Goal: Task Accomplishment & Management: Use online tool/utility

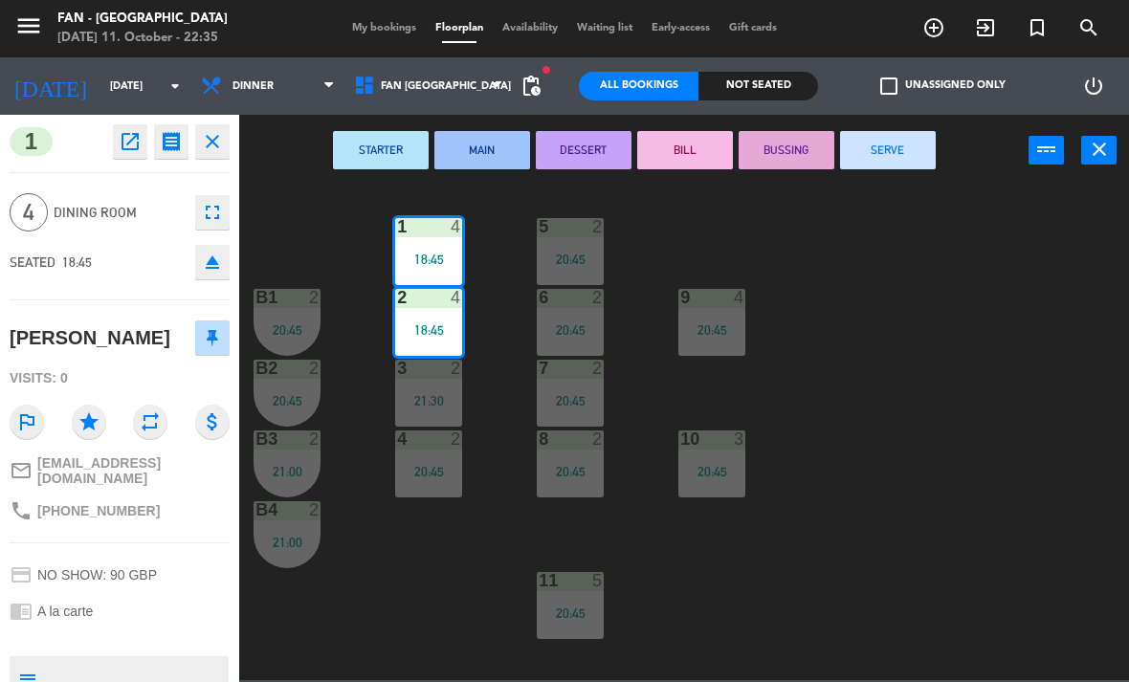
click at [904, 153] on button "SERVE" at bounding box center [888, 150] width 96 height 38
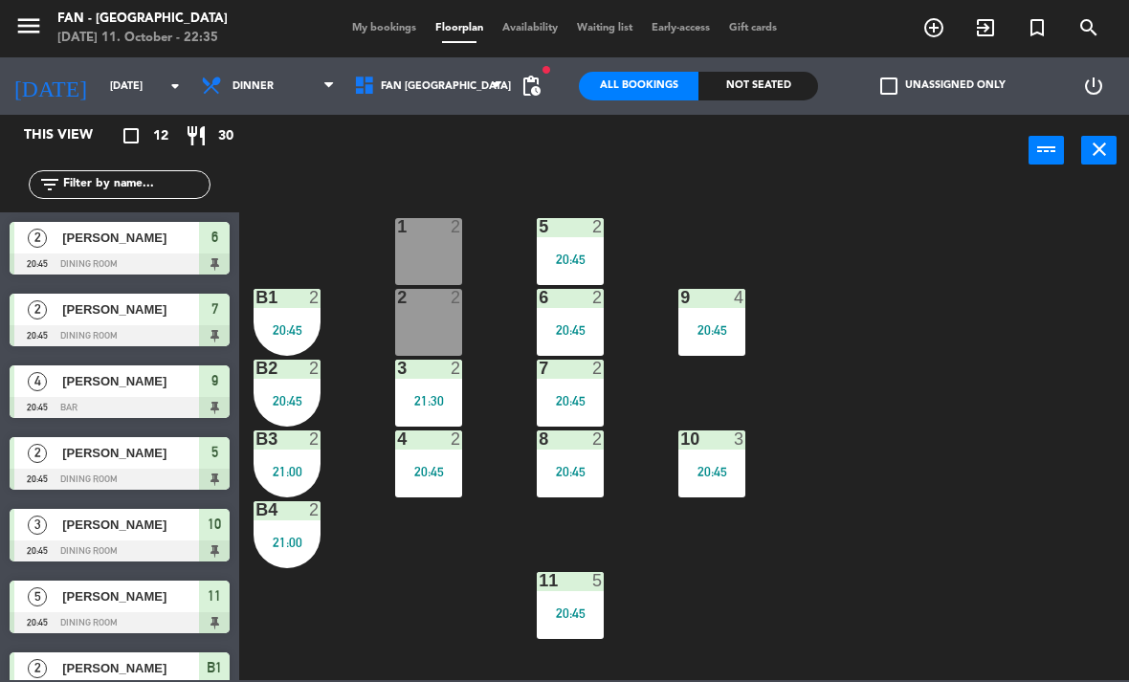
click at [564, 257] on div "20:45" at bounding box center [570, 259] width 67 height 13
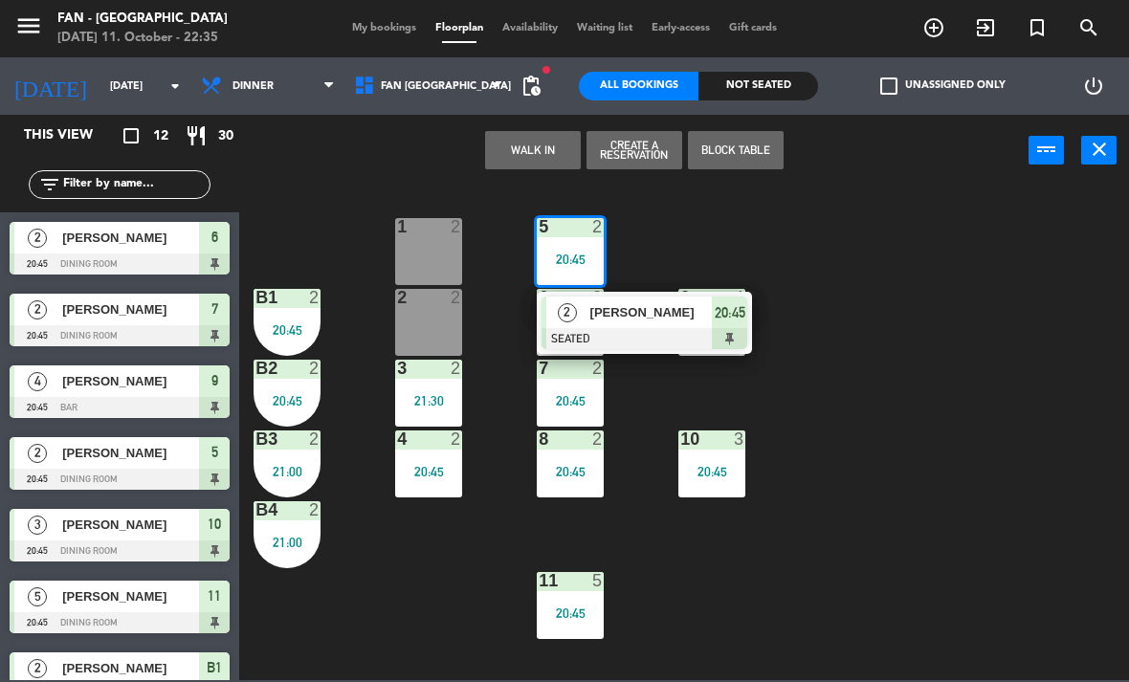
click at [627, 322] on span "[PERSON_NAME]" at bounding box center [651, 312] width 122 height 20
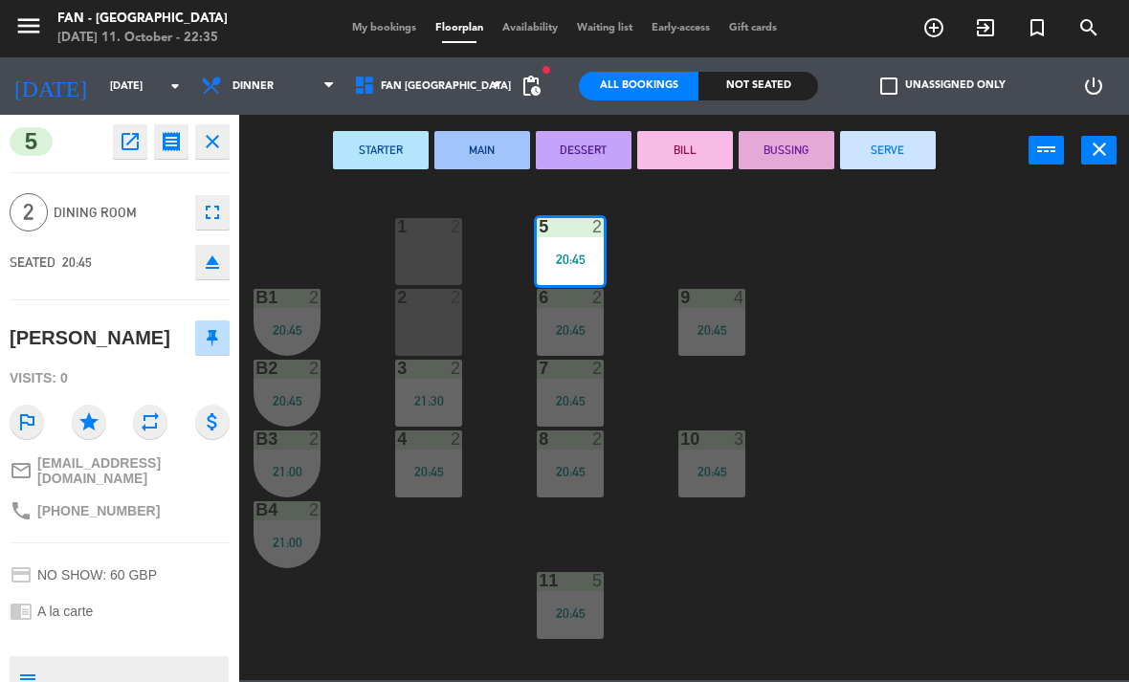
click at [896, 151] on button "SERVE" at bounding box center [888, 150] width 96 height 38
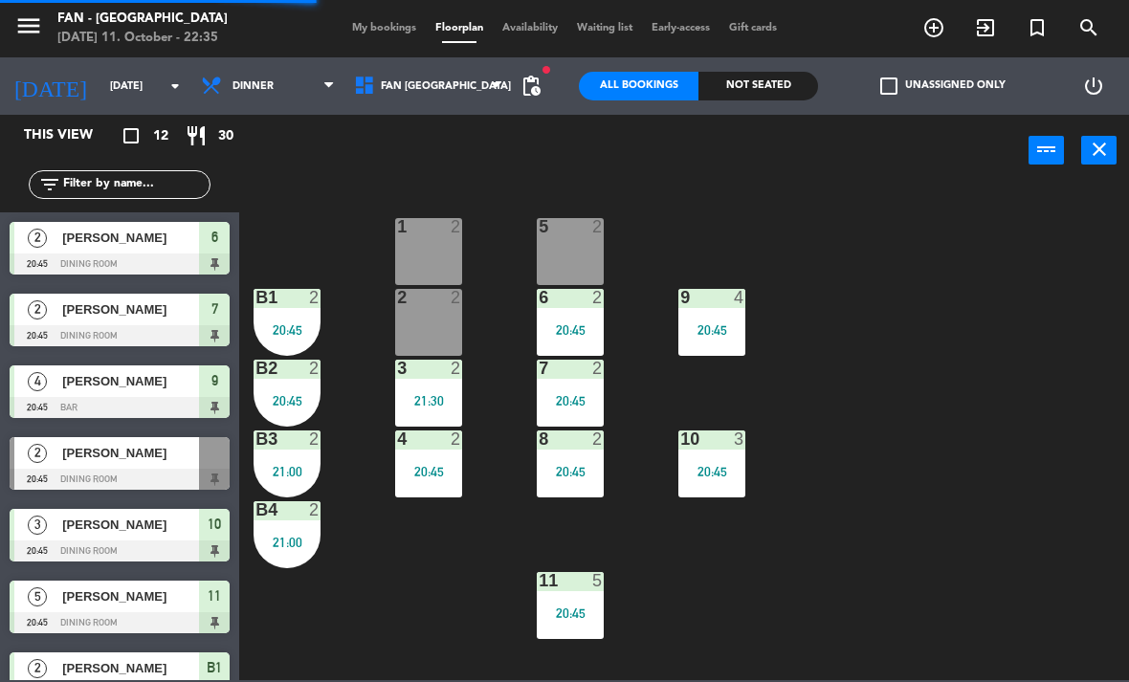
click at [564, 413] on div "7 2 20:45" at bounding box center [570, 393] width 67 height 67
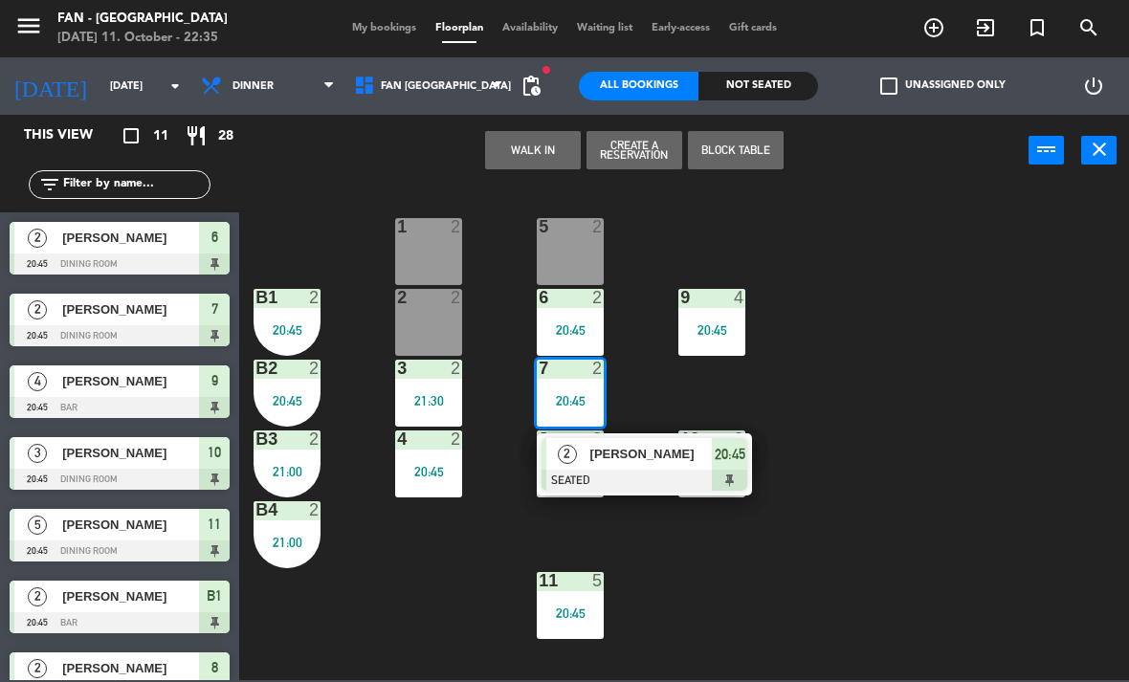
click at [618, 460] on span "[PERSON_NAME]" at bounding box center [651, 454] width 122 height 20
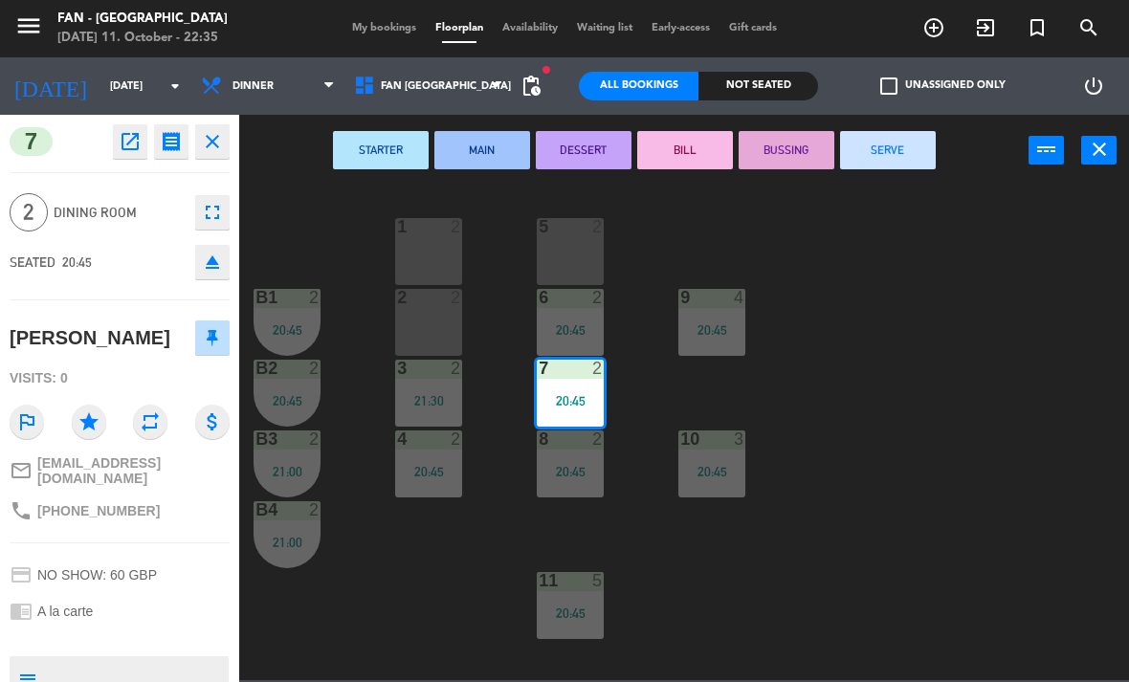
click at [885, 149] on button "SERVE" at bounding box center [888, 150] width 96 height 38
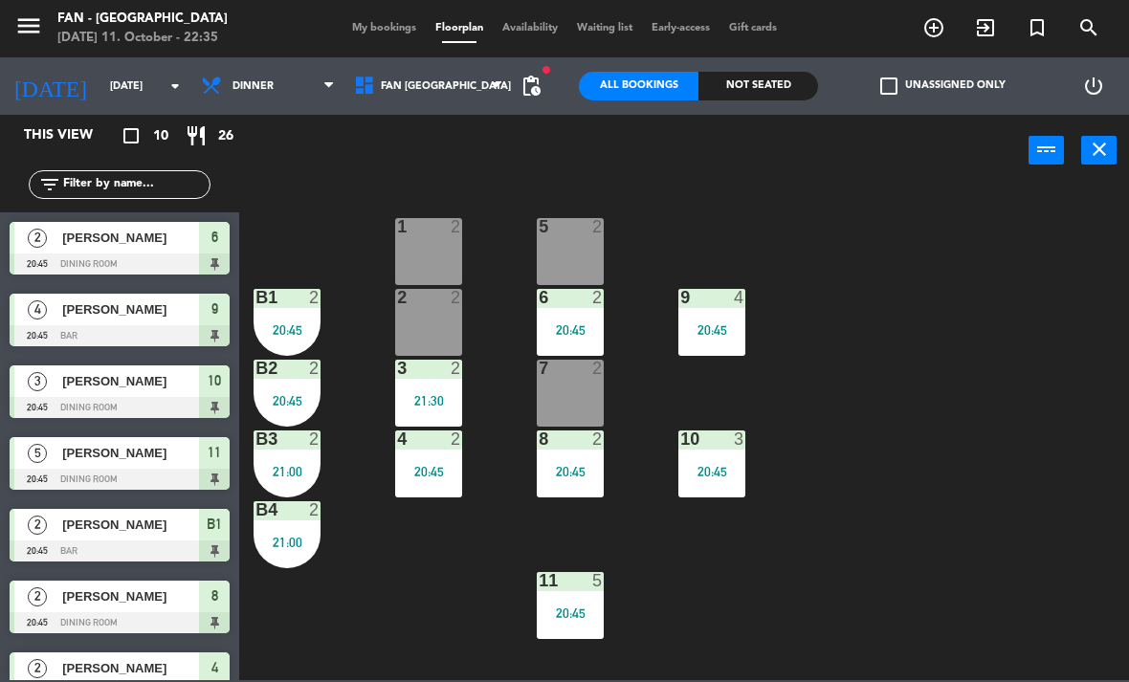
click at [110, 91] on input "[DATE]" at bounding box center [171, 87] width 142 height 32
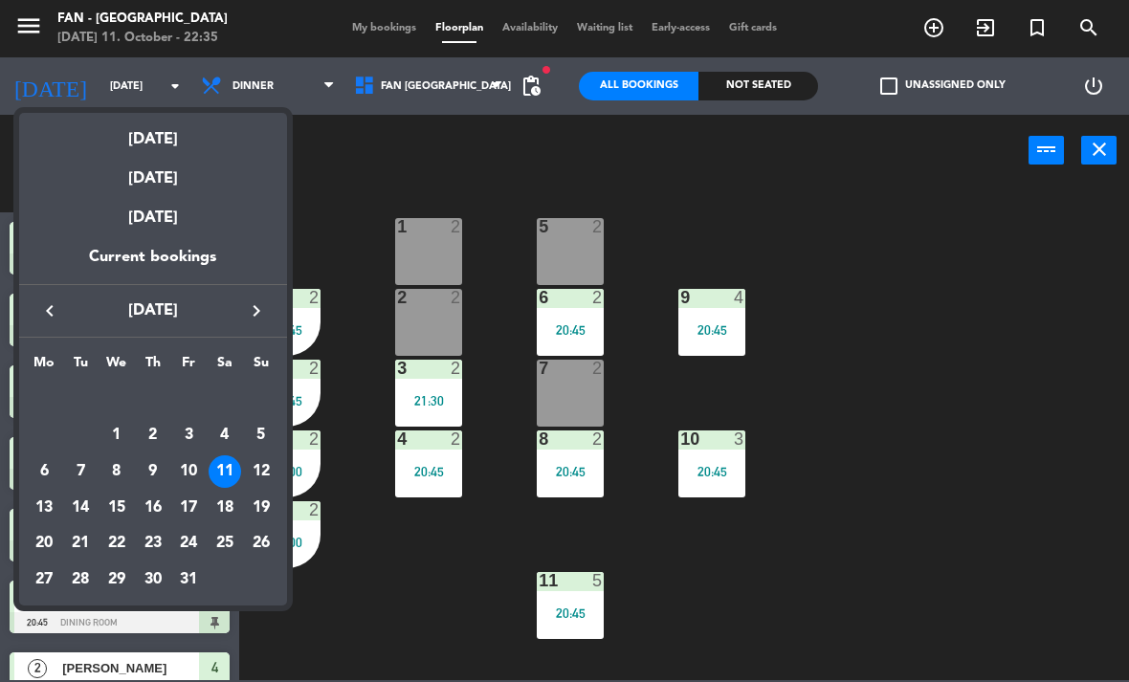
click at [269, 473] on div "12" at bounding box center [261, 471] width 33 height 33
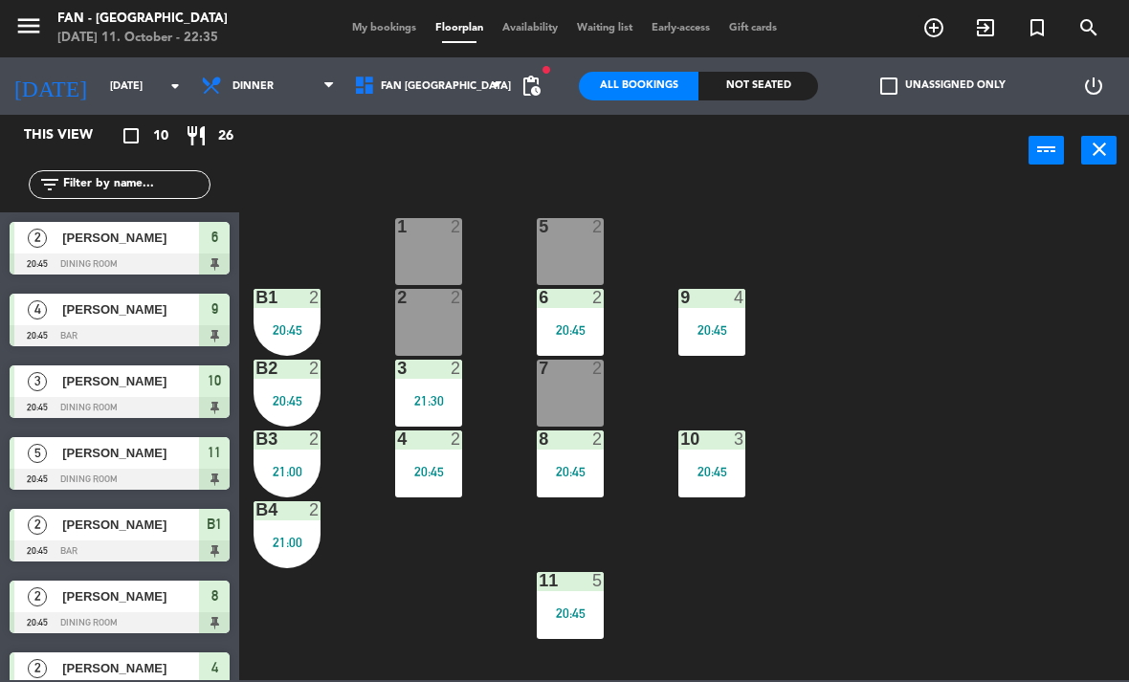
type input "[DATE]"
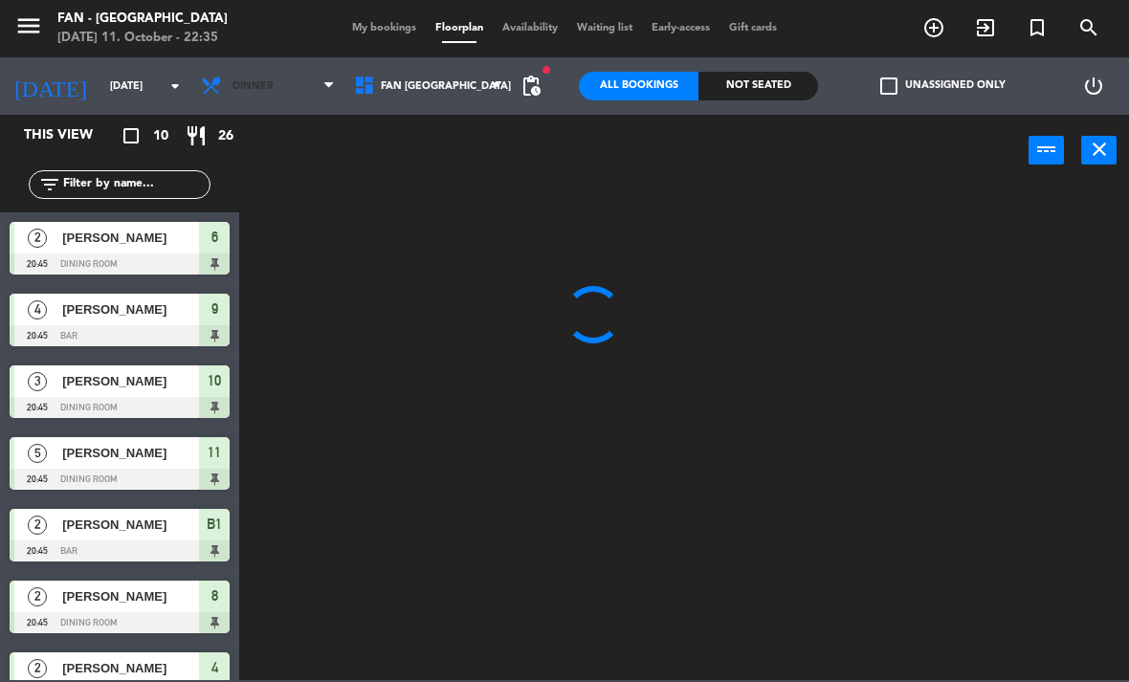
click at [262, 106] on span "Dinner" at bounding box center [267, 86] width 153 height 42
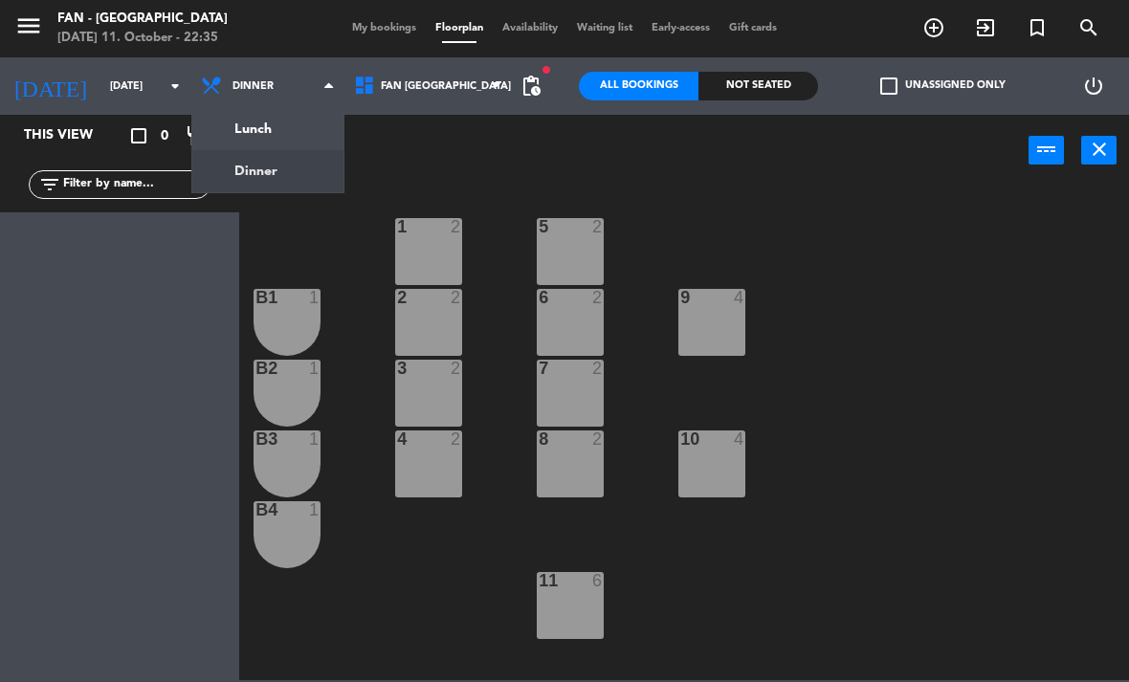
click at [283, 132] on ng-component "menu Fan - [GEOGRAPHIC_DATA] [DATE] 11. October - 22:35 My bookings Floorplan A…" at bounding box center [564, 340] width 1129 height 680
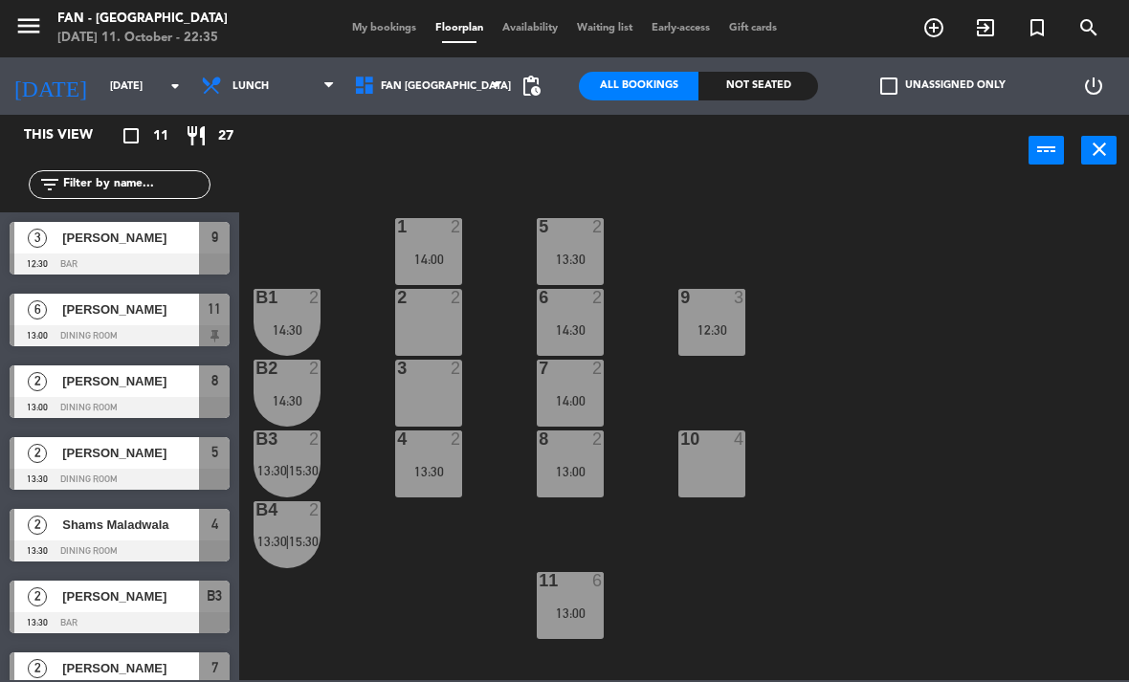
click at [583, 586] on div at bounding box center [571, 580] width 32 height 17
click at [857, 574] on div "1 2 14:00 5 2 13:30 B1 2 14:30 9 3 12:30 2 2 6 2 14:30 B2 2 14:30 3 2 7 2 14:00…" at bounding box center [690, 433] width 878 height 496
click at [575, 612] on div "13:00" at bounding box center [570, 613] width 67 height 13
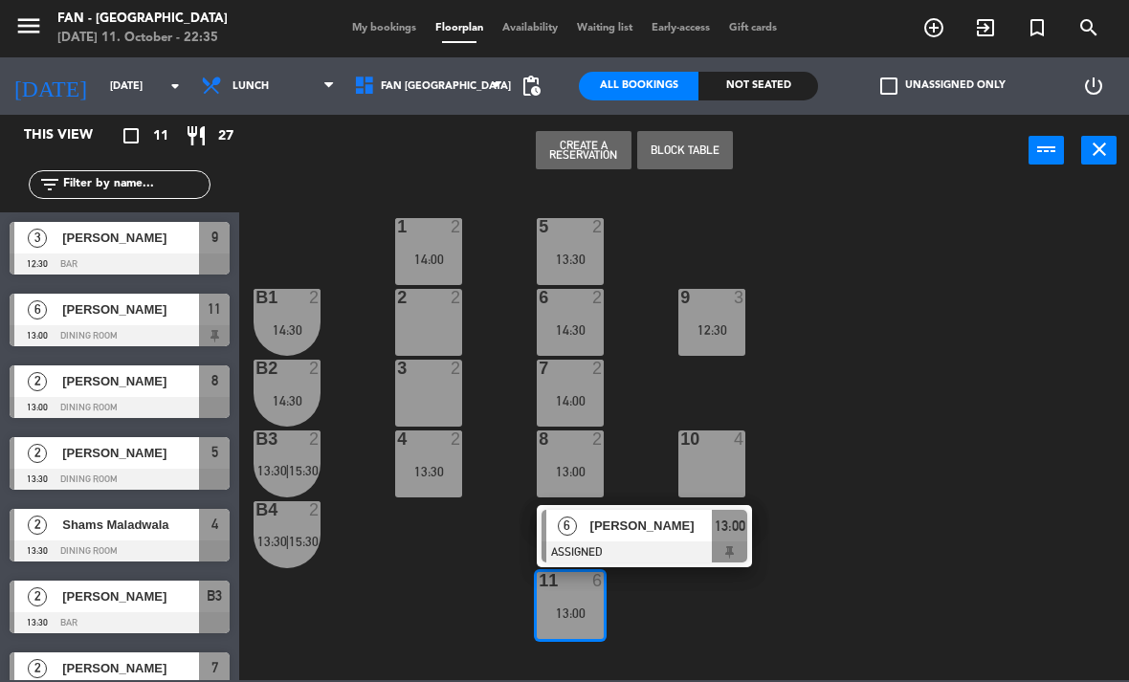
click at [361, 33] on span "My bookings" at bounding box center [384, 28] width 83 height 11
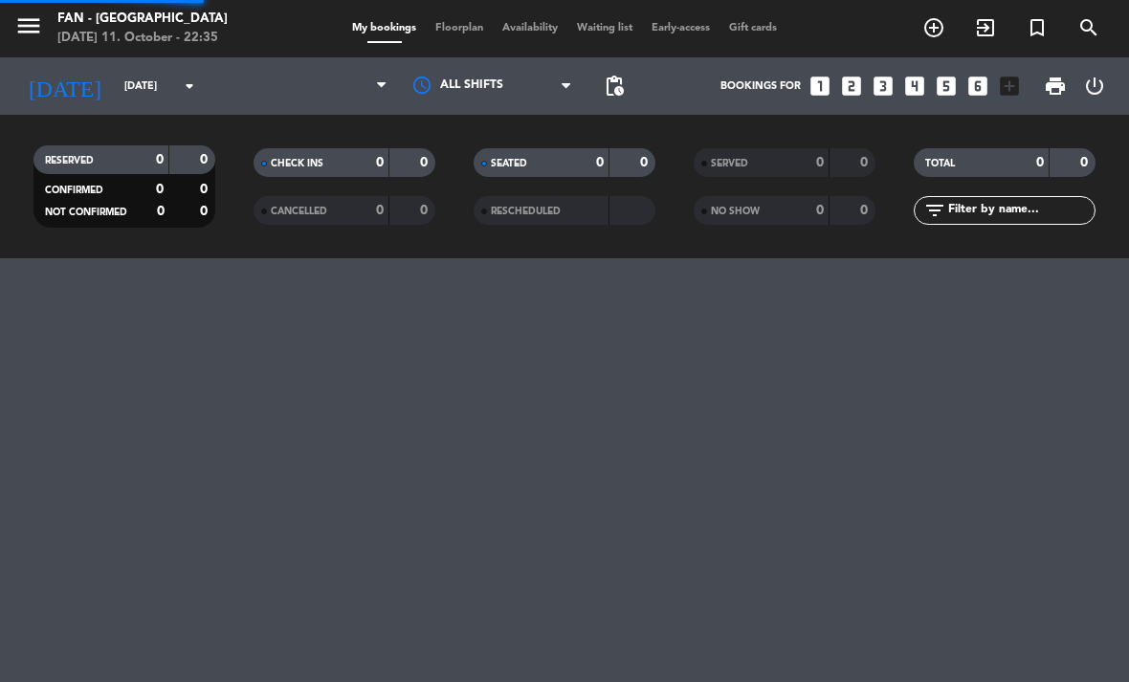
click at [398, 26] on span "My bookings" at bounding box center [384, 28] width 83 height 11
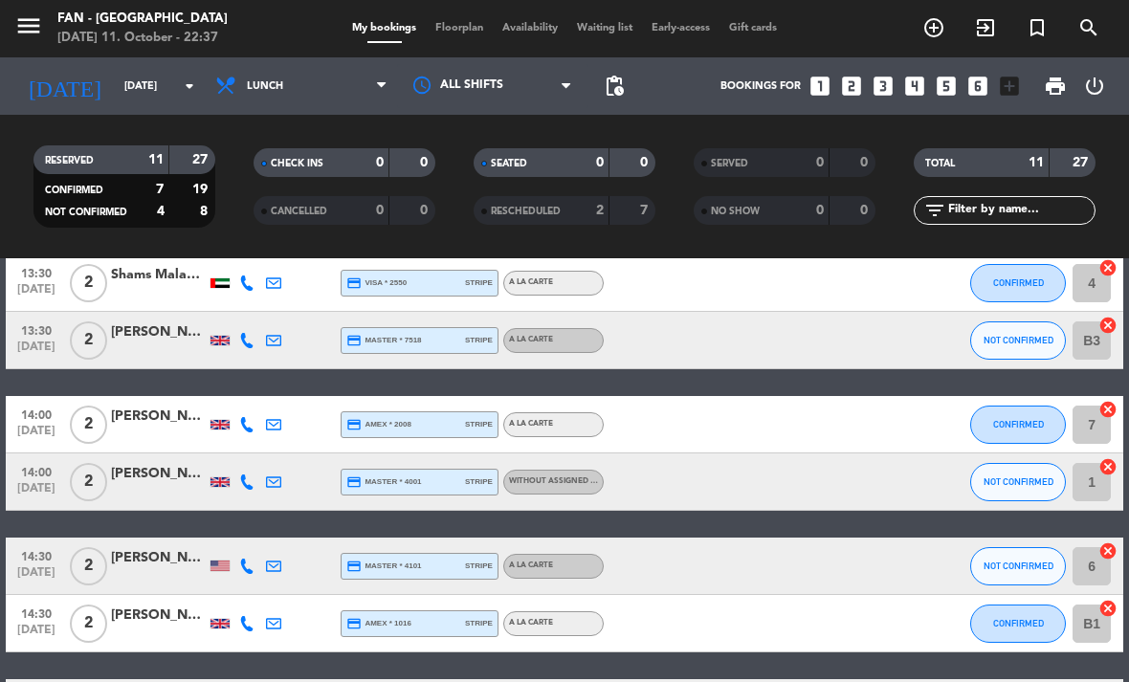
scroll to position [376, 0]
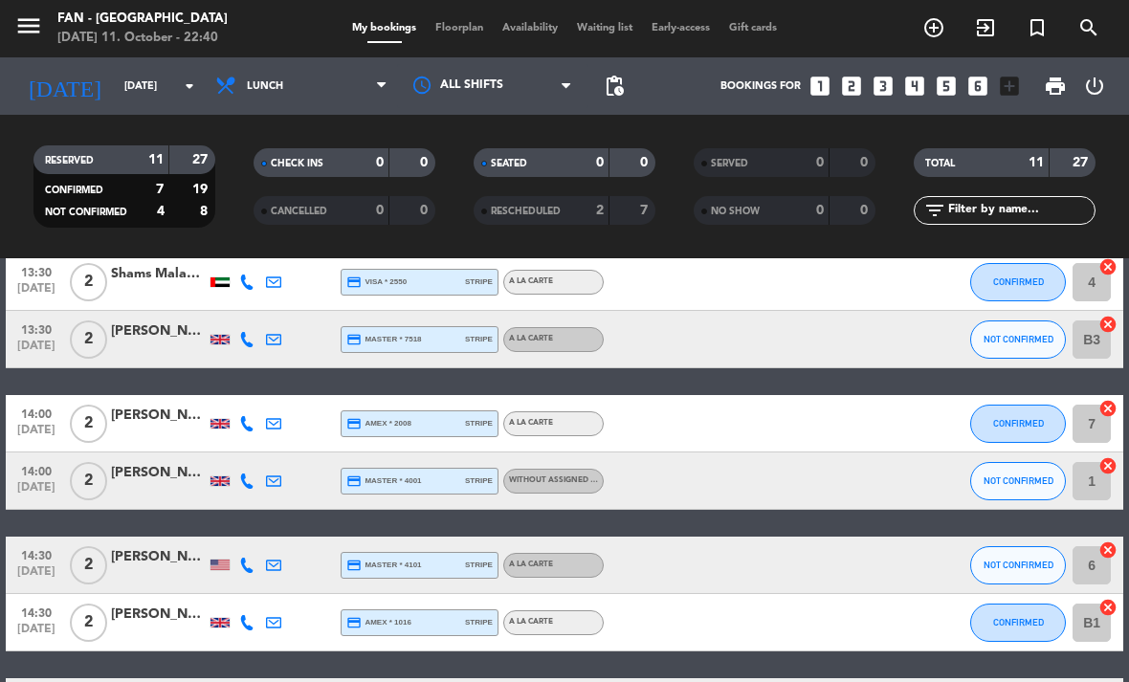
click at [441, 31] on span "Floorplan" at bounding box center [459, 28] width 67 height 11
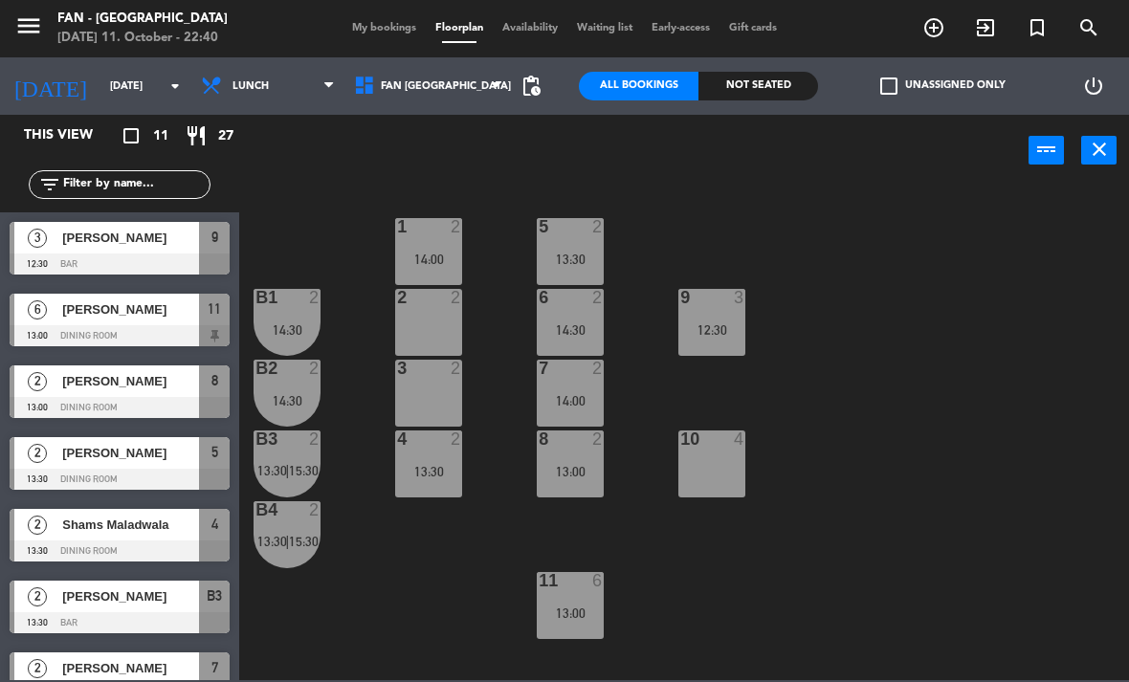
click at [100, 75] on input "[DATE]" at bounding box center [171, 87] width 142 height 32
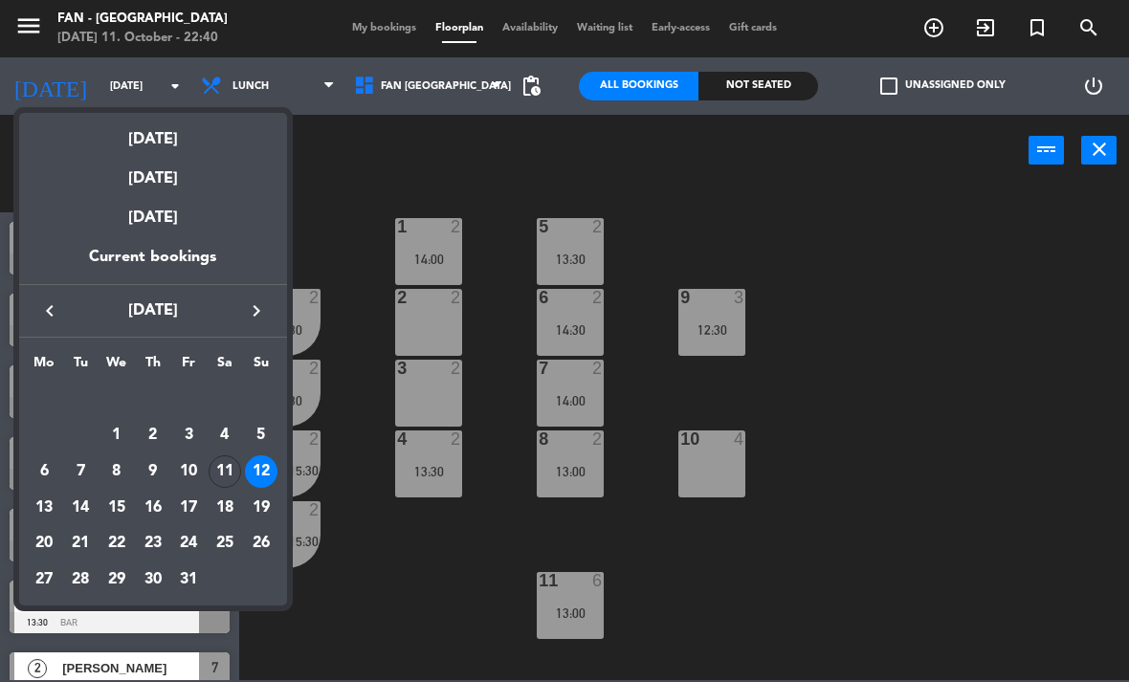
click at [212, 477] on div "11" at bounding box center [225, 471] width 33 height 33
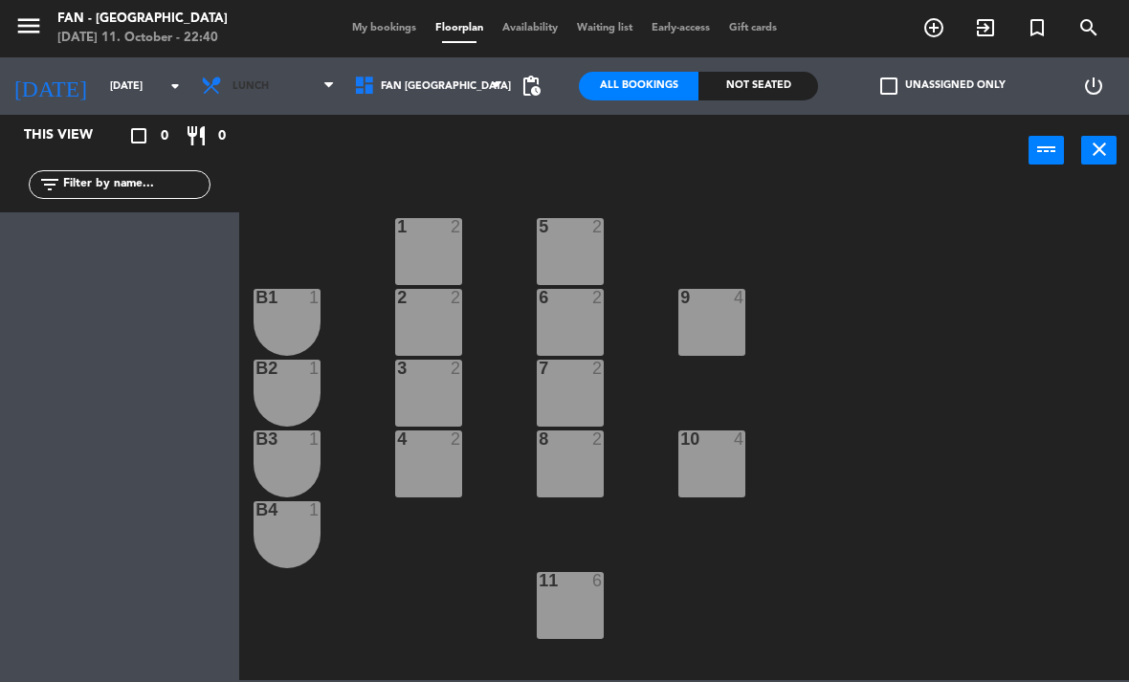
click at [254, 103] on span "Lunch" at bounding box center [267, 86] width 153 height 42
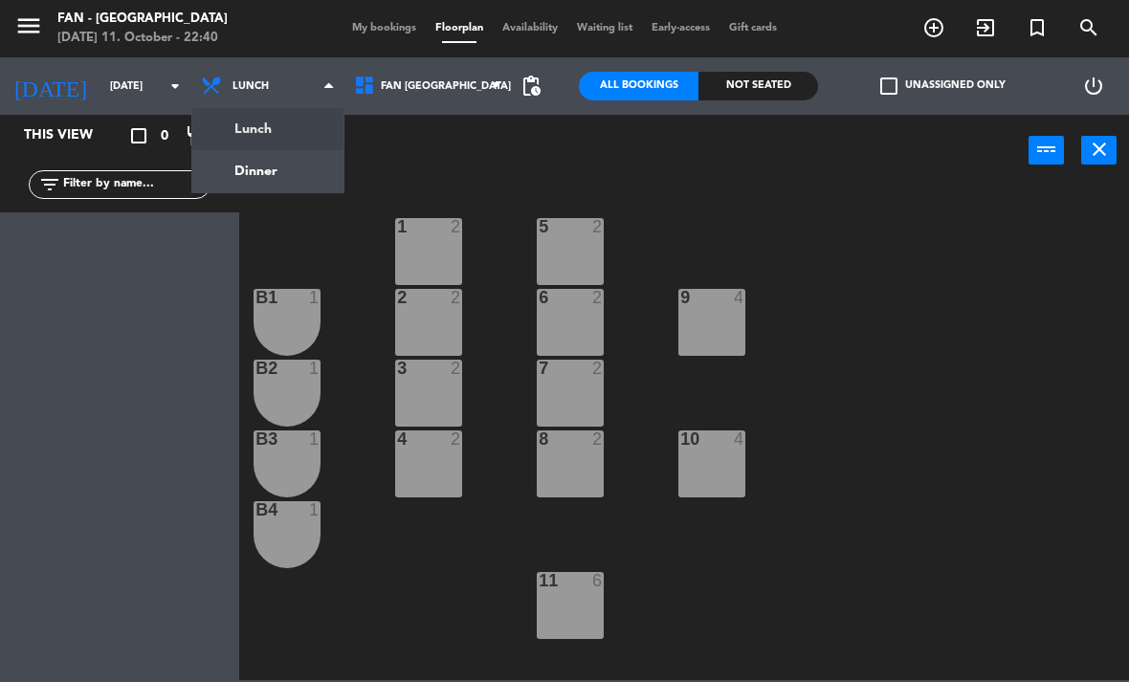
click at [235, 172] on ng-component "menu Fan - [GEOGRAPHIC_DATA] [DATE] 11. October - 22:40 My bookings Floorplan A…" at bounding box center [564, 340] width 1129 height 680
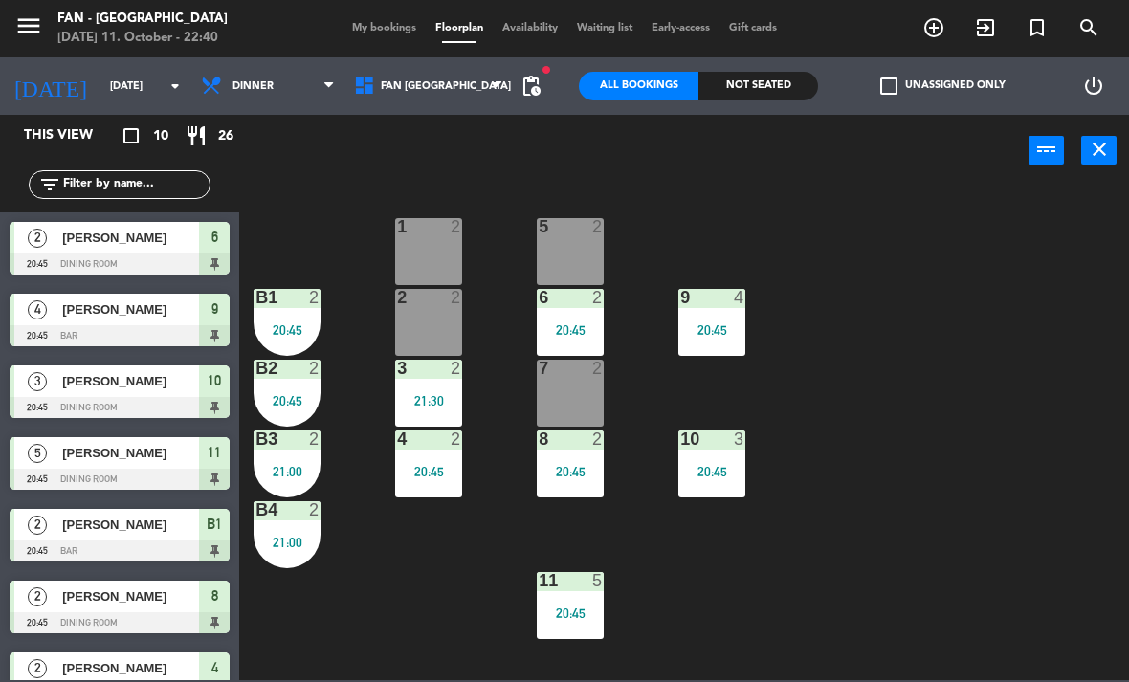
click at [555, 309] on div "6 2 20:45" at bounding box center [570, 322] width 67 height 67
click at [437, 592] on div "1 2 5 2 B1 2 20:45 9 4 20:45 2 2 6 2 20:45 B2 2 20:45 3 2 21:30 7 2 B3 2 21:00 …" at bounding box center [690, 433] width 878 height 496
click at [114, 98] on input "[DATE]" at bounding box center [171, 87] width 142 height 32
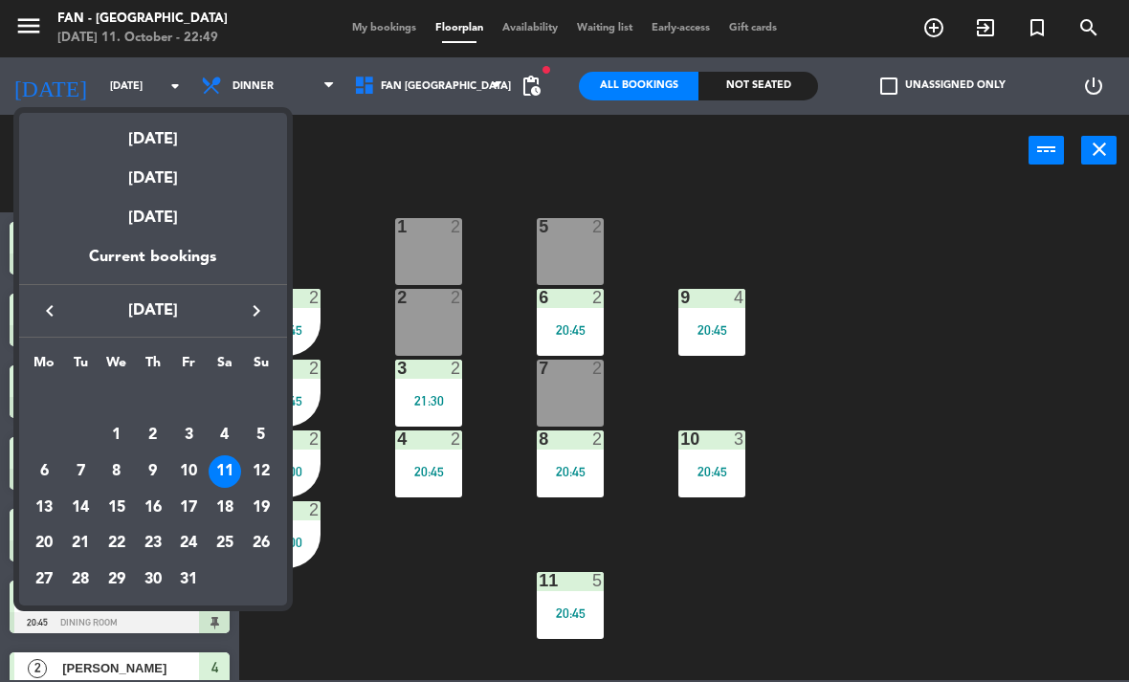
click at [248, 469] on div "12" at bounding box center [261, 471] width 33 height 33
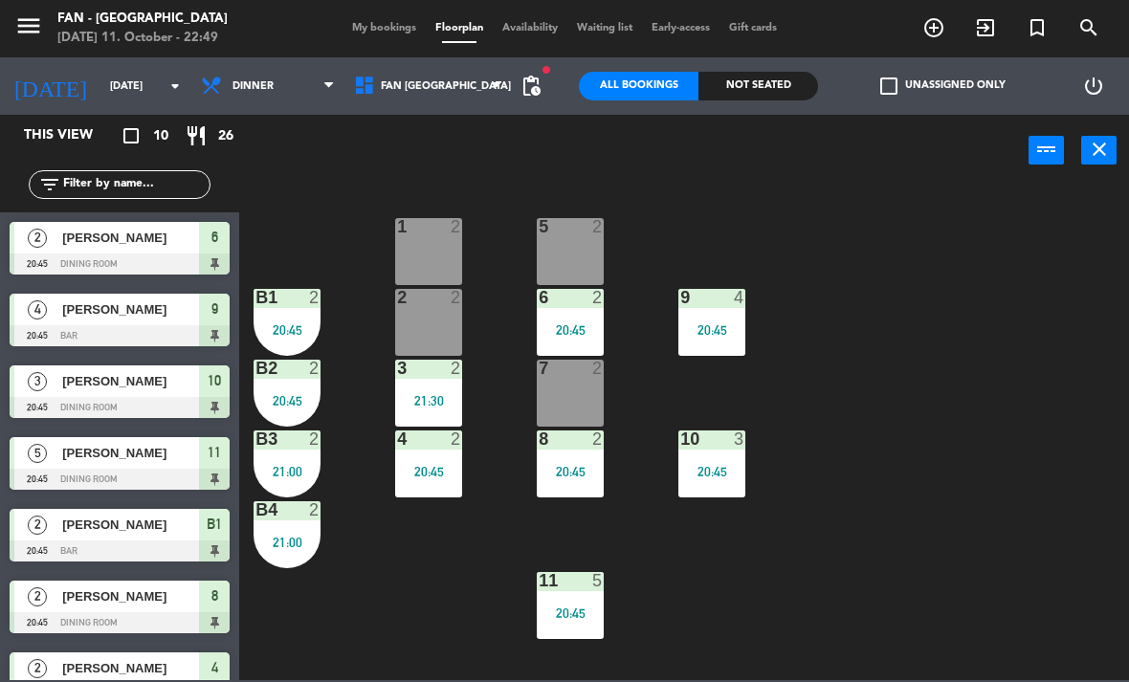
type input "[DATE]"
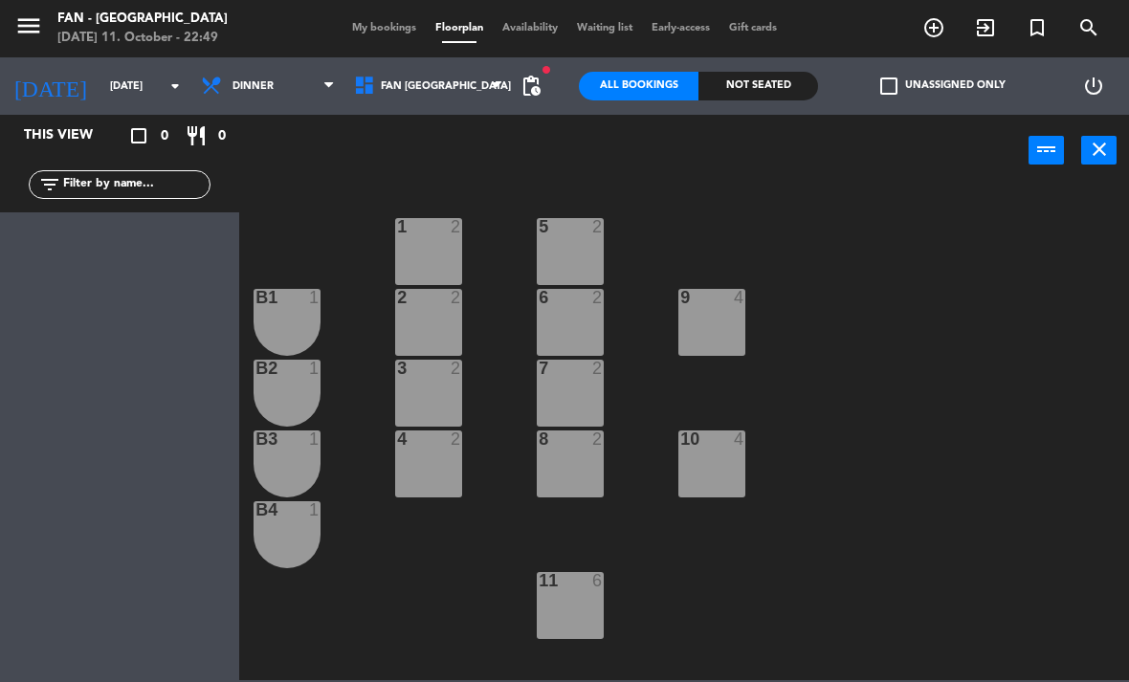
click at [254, 100] on span "Dinner" at bounding box center [267, 86] width 153 height 42
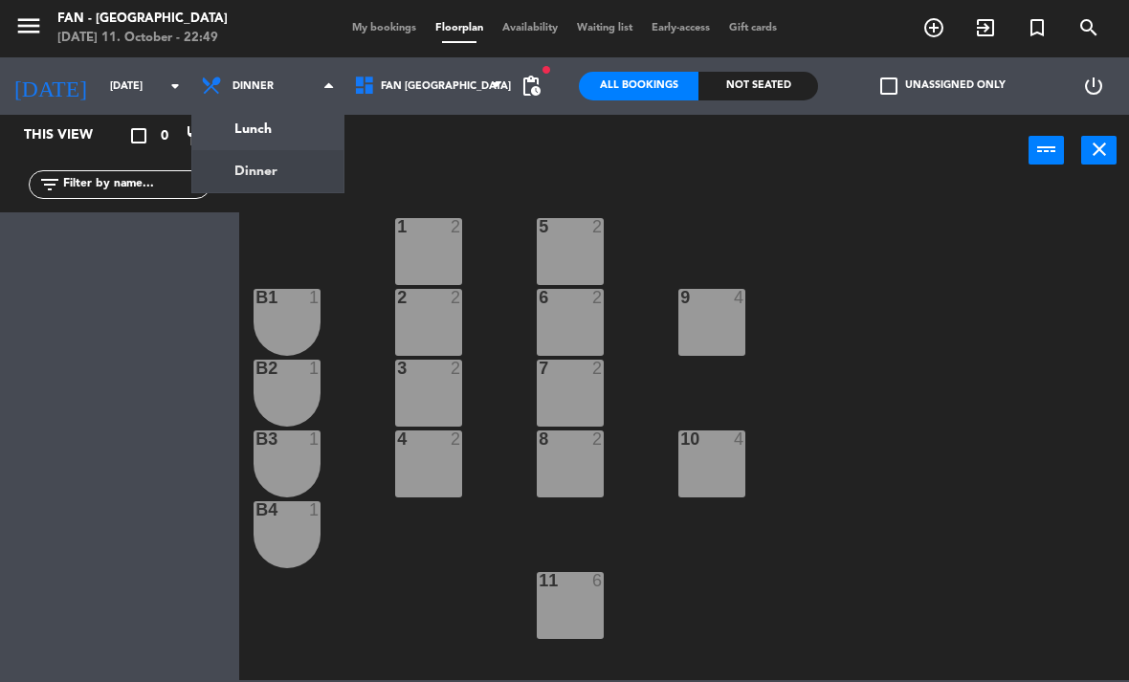
click at [276, 124] on ng-component "menu Fan - [GEOGRAPHIC_DATA] [DATE] 11. October - 22:49 My bookings Floorplan A…" at bounding box center [564, 340] width 1129 height 680
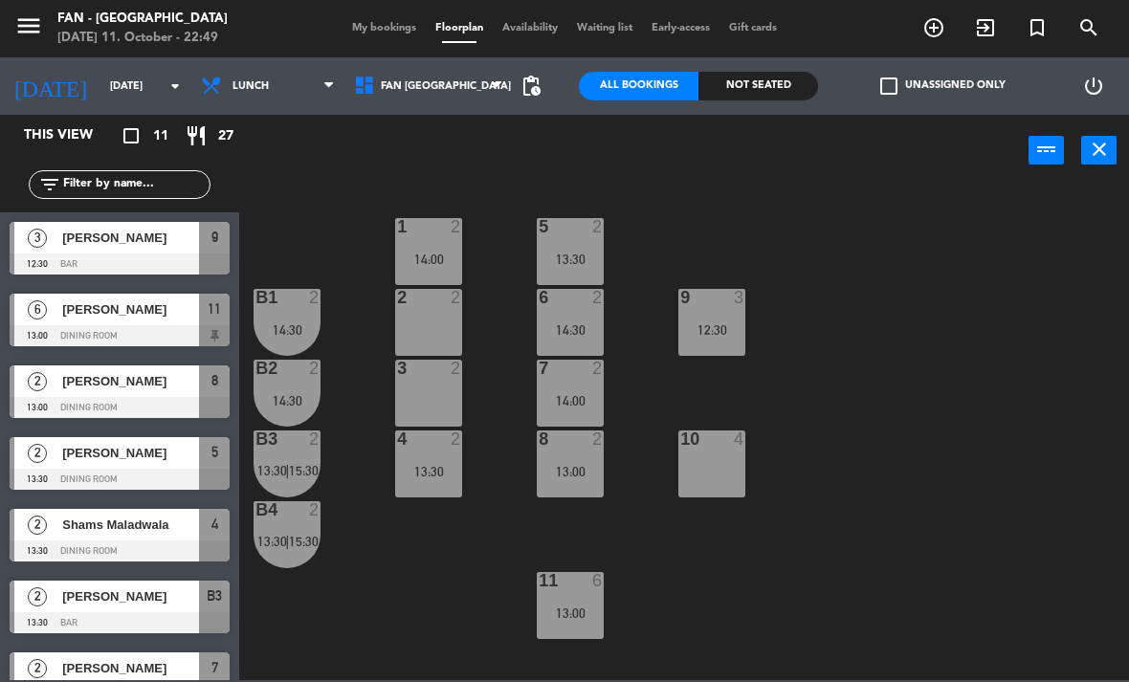
click at [279, 534] on span "13:30" at bounding box center [272, 541] width 30 height 15
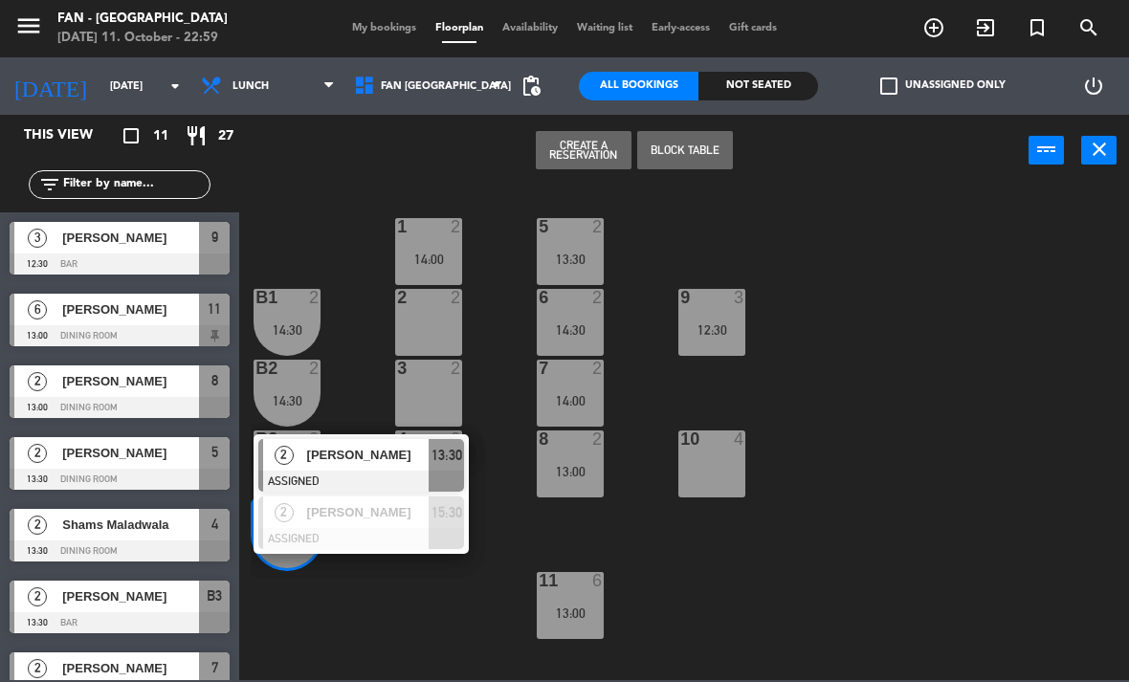
click at [437, 621] on div "1 2 14:00 5 2 13:30 B1 2 14:30 9 3 12:30 2 2 6 2 14:30 B2 2 14:30 3 2 7 2 14:00…" at bounding box center [690, 433] width 878 height 496
